Goal: Complete application form

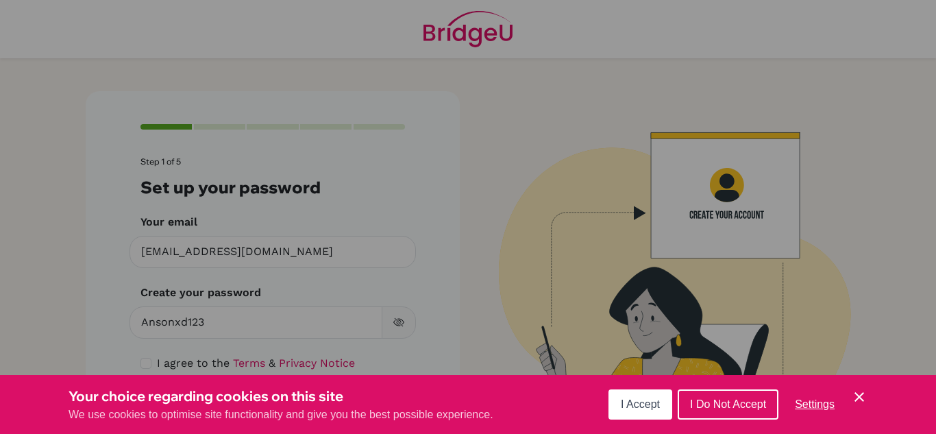
scroll to position [48, 0]
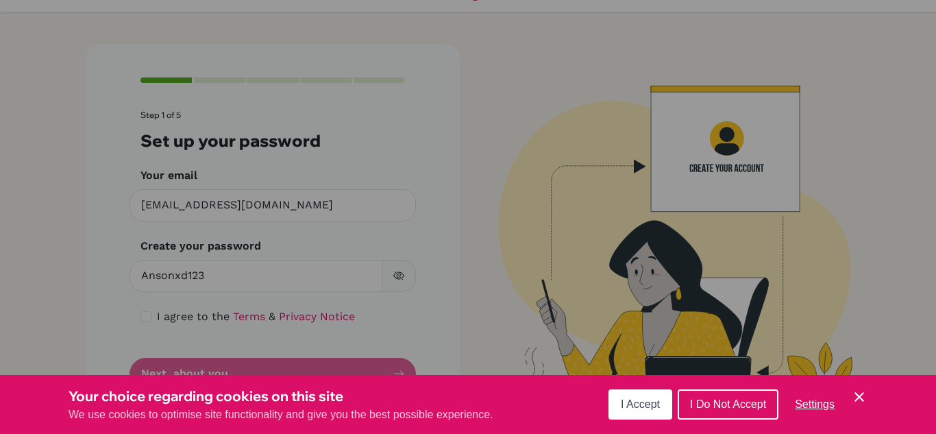
click at [643, 416] on button "I Accept" at bounding box center [641, 404] width 64 height 30
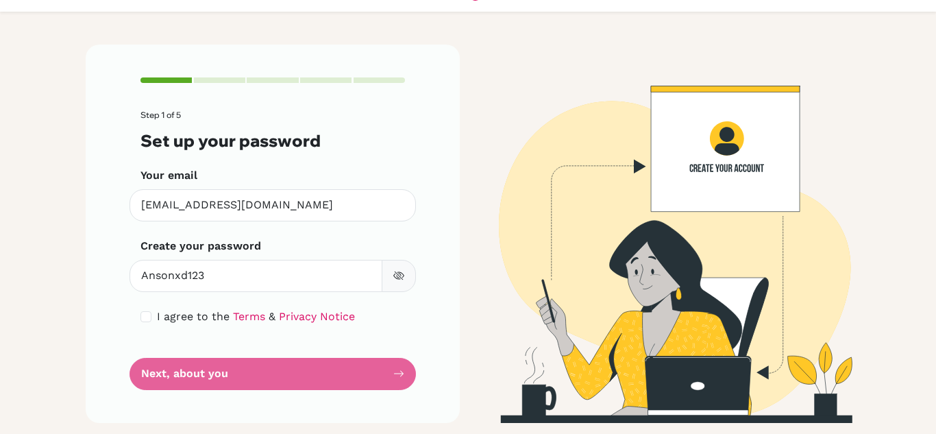
click at [400, 278] on icon "button" at bounding box center [398, 275] width 11 height 11
click at [144, 319] on input "checkbox" at bounding box center [146, 316] width 11 height 11
checkbox input "true"
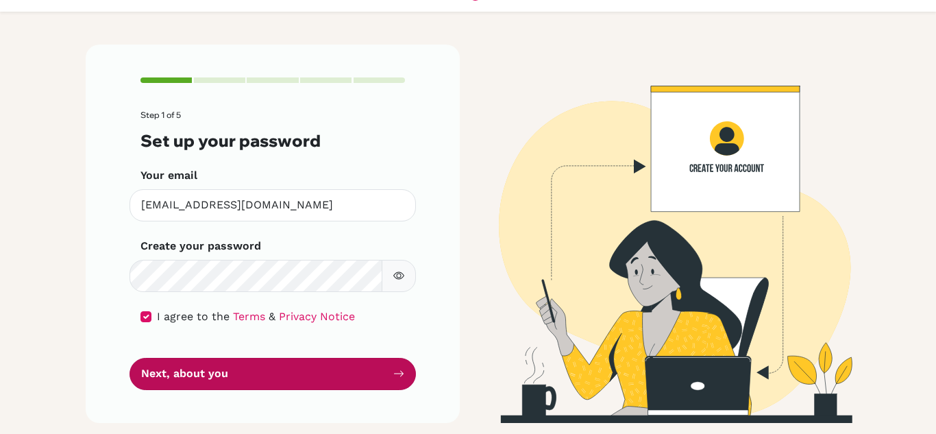
click at [204, 387] on button "Next, about you" at bounding box center [273, 374] width 286 height 32
click at [238, 373] on button "Next, about you" at bounding box center [273, 374] width 286 height 32
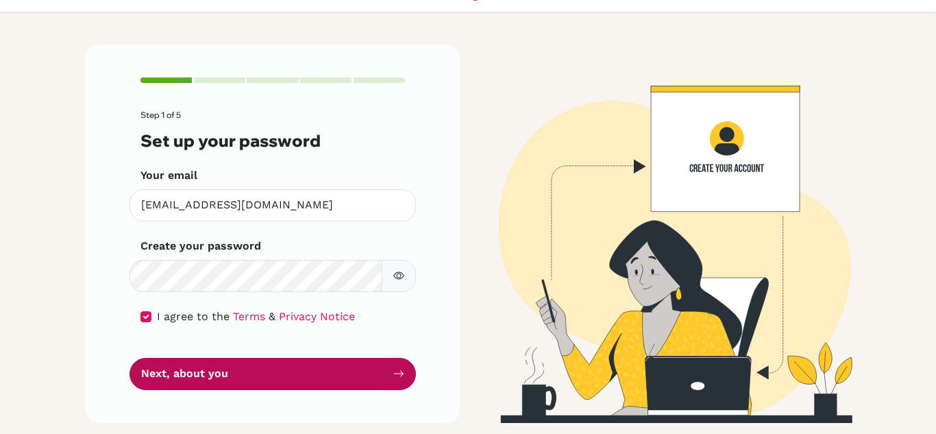
click at [238, 373] on button "Next, about you" at bounding box center [273, 374] width 286 height 32
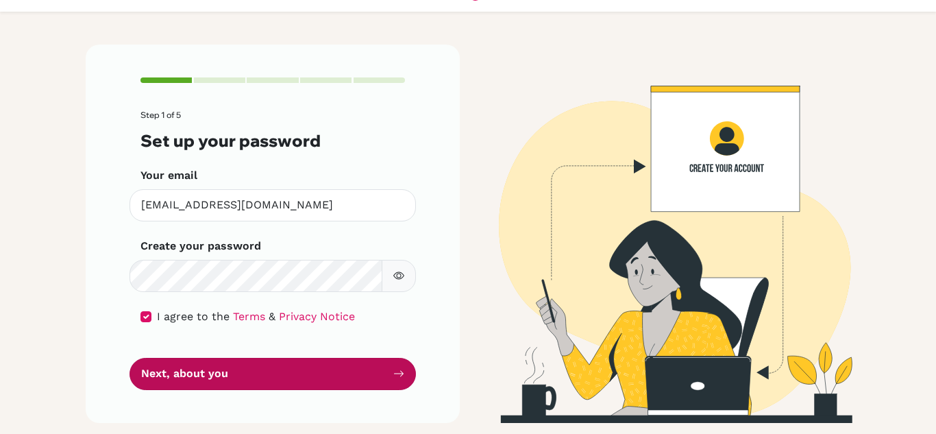
click at [238, 373] on button "Next, about you" at bounding box center [273, 374] width 286 height 32
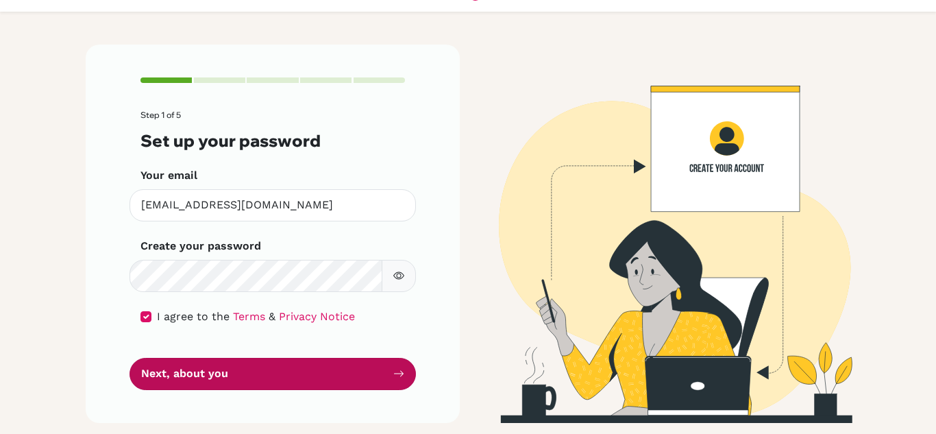
click at [238, 373] on button "Next, about you" at bounding box center [273, 374] width 286 height 32
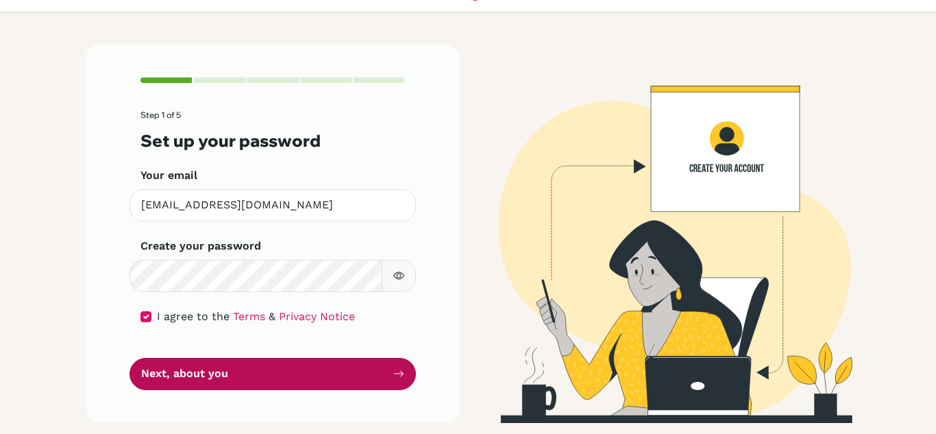
click at [238, 373] on button "Next, about you" at bounding box center [273, 374] width 286 height 32
